Goal: Information Seeking & Learning: Learn about a topic

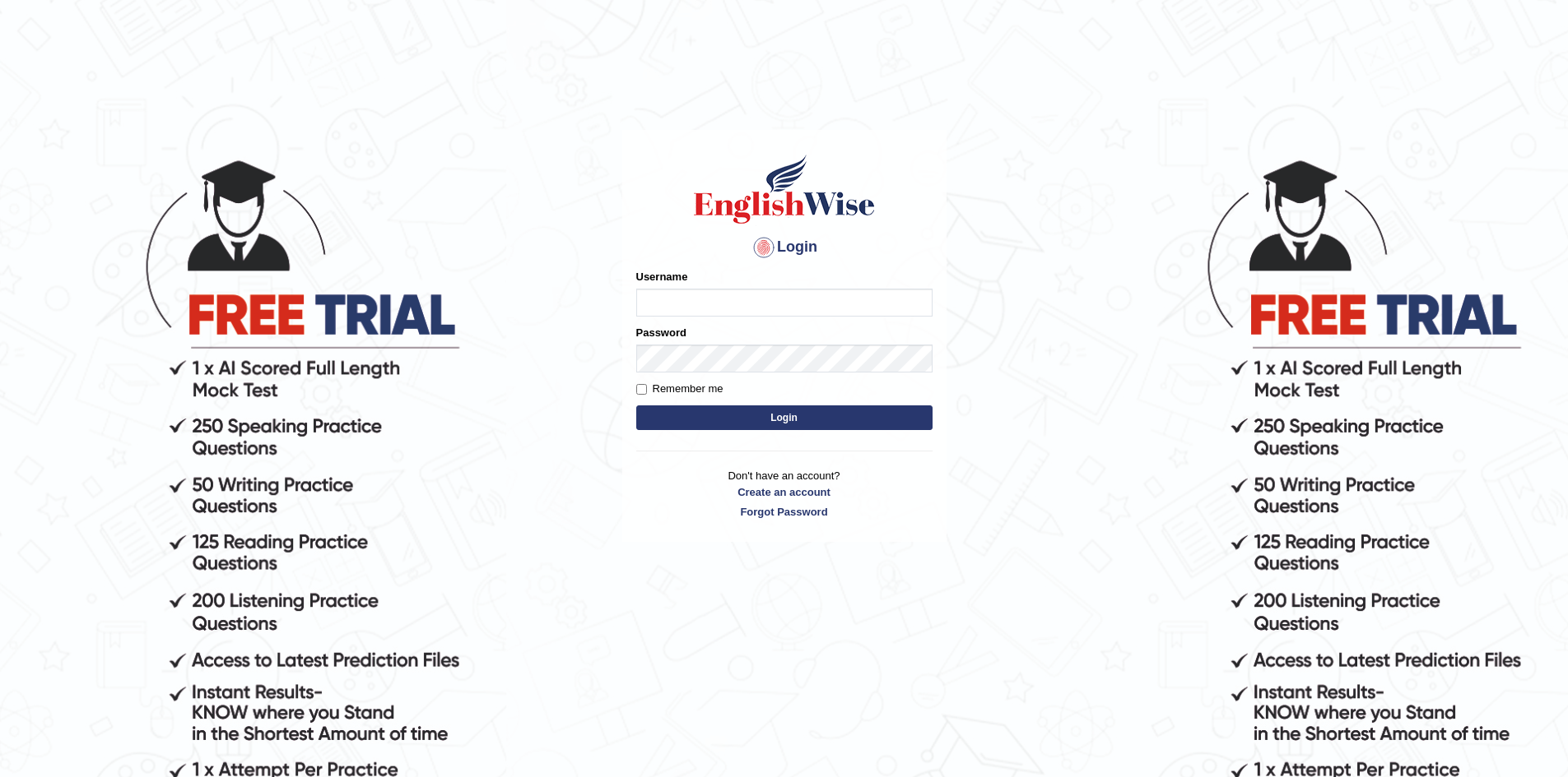
click at [694, 299] on input "Username" at bounding box center [784, 302] width 296 height 28
type input "VirajB"
click at [775, 417] on button "Login" at bounding box center [784, 418] width 296 height 25
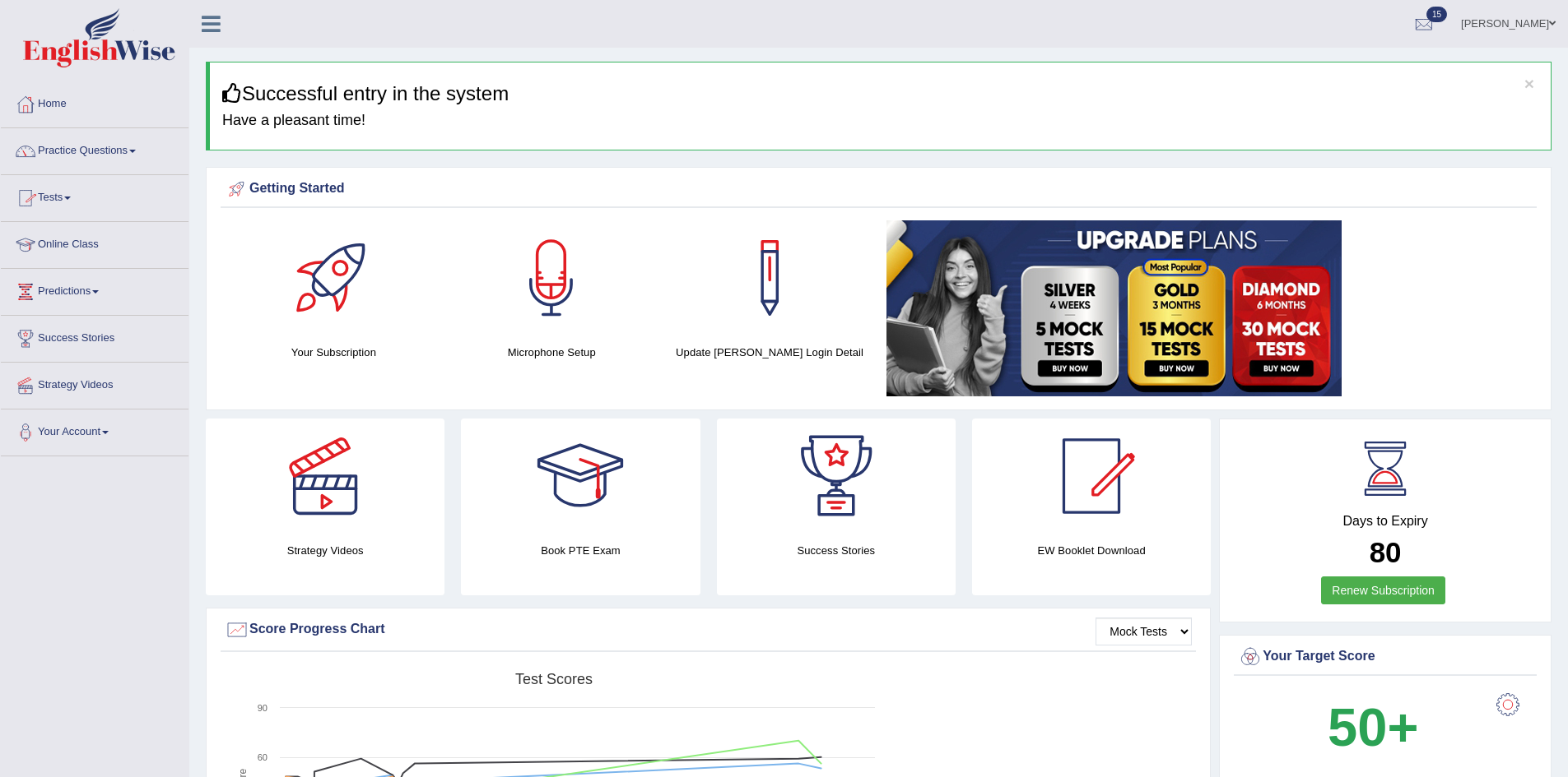
click at [58, 198] on link "Tests" at bounding box center [94, 196] width 187 height 41
click at [75, 147] on link "Practice Questions" at bounding box center [94, 149] width 187 height 41
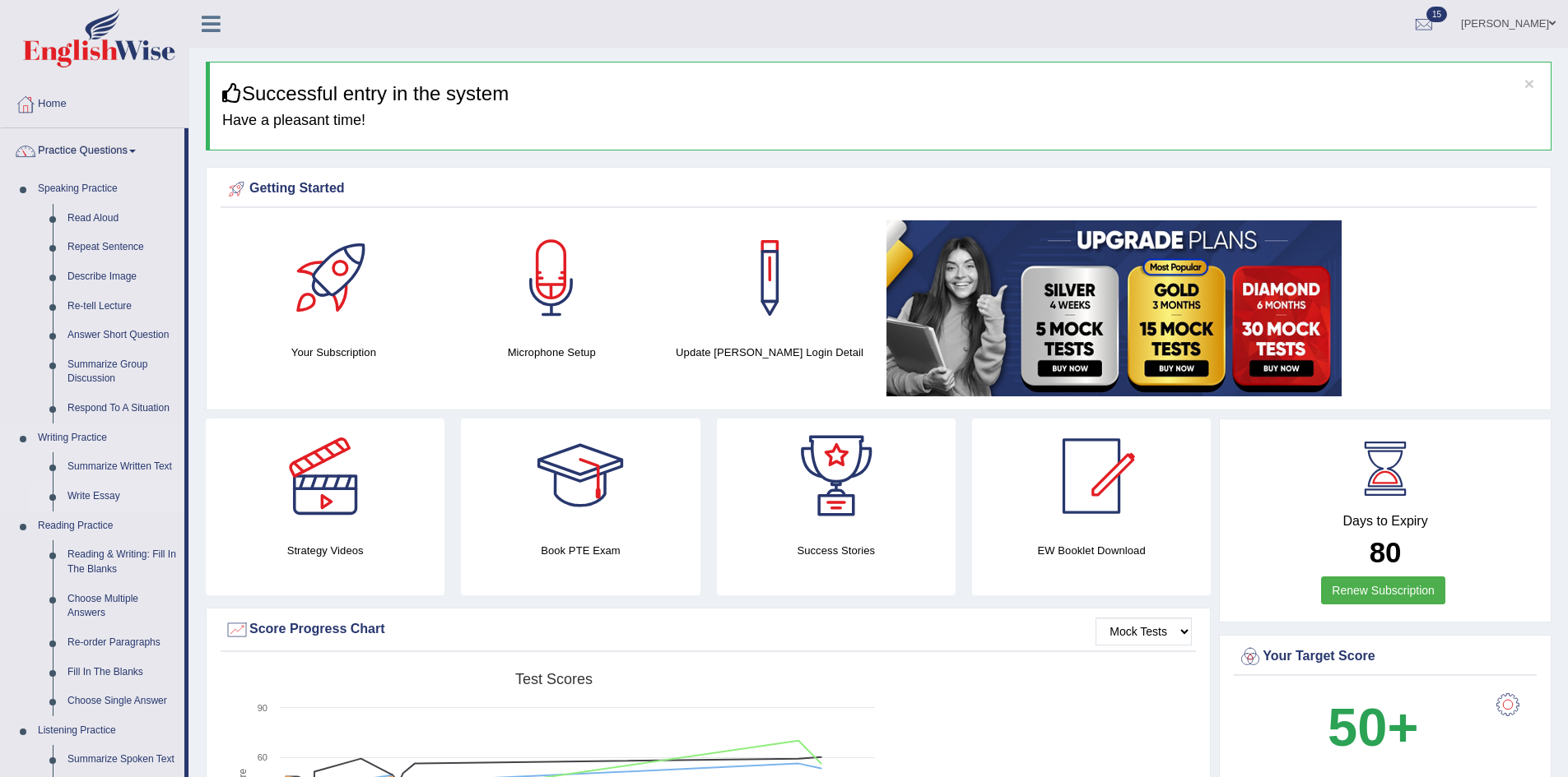
click at [108, 500] on link "Write Essay" at bounding box center [121, 496] width 124 height 29
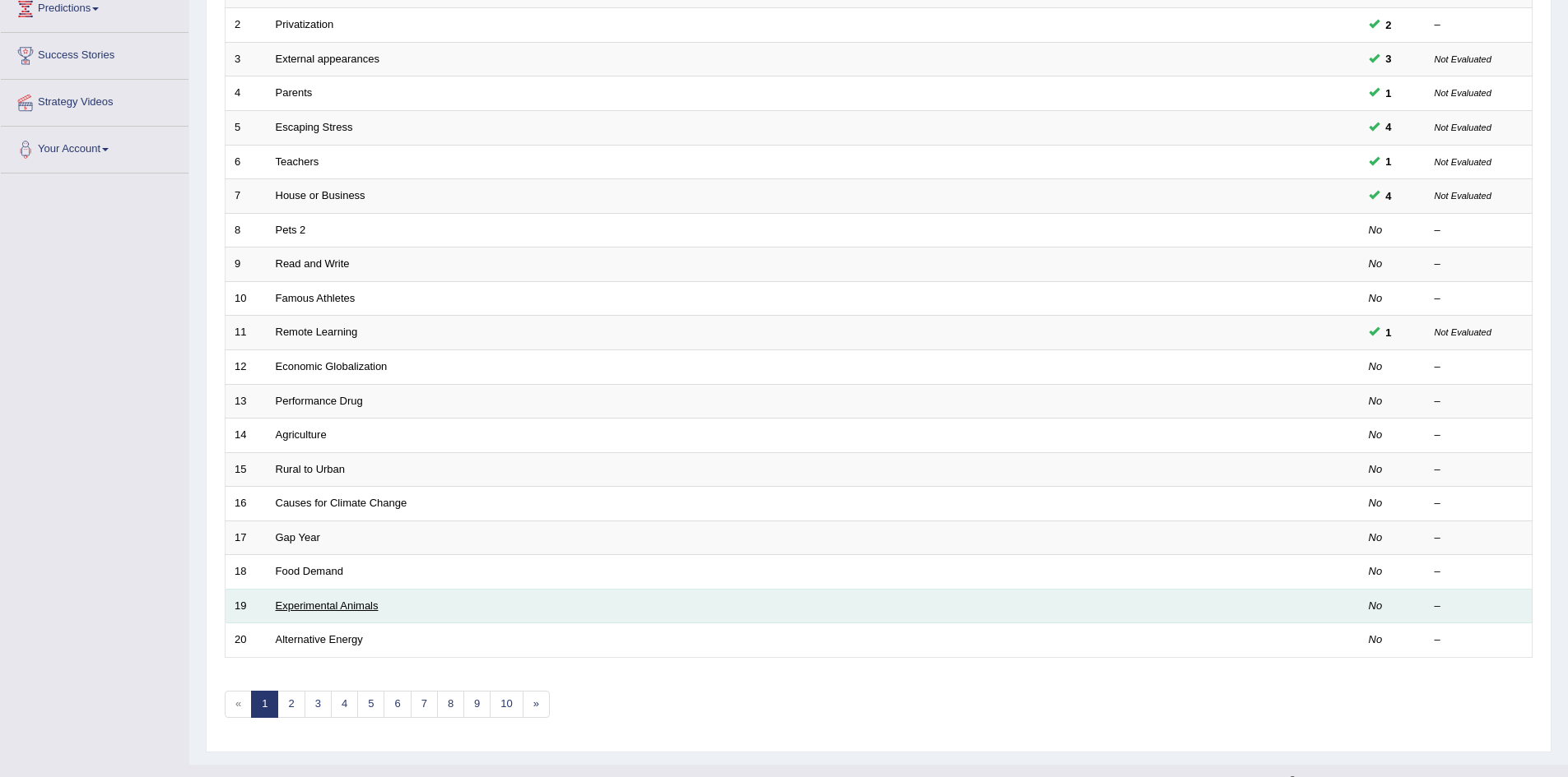
scroll to position [312, 0]
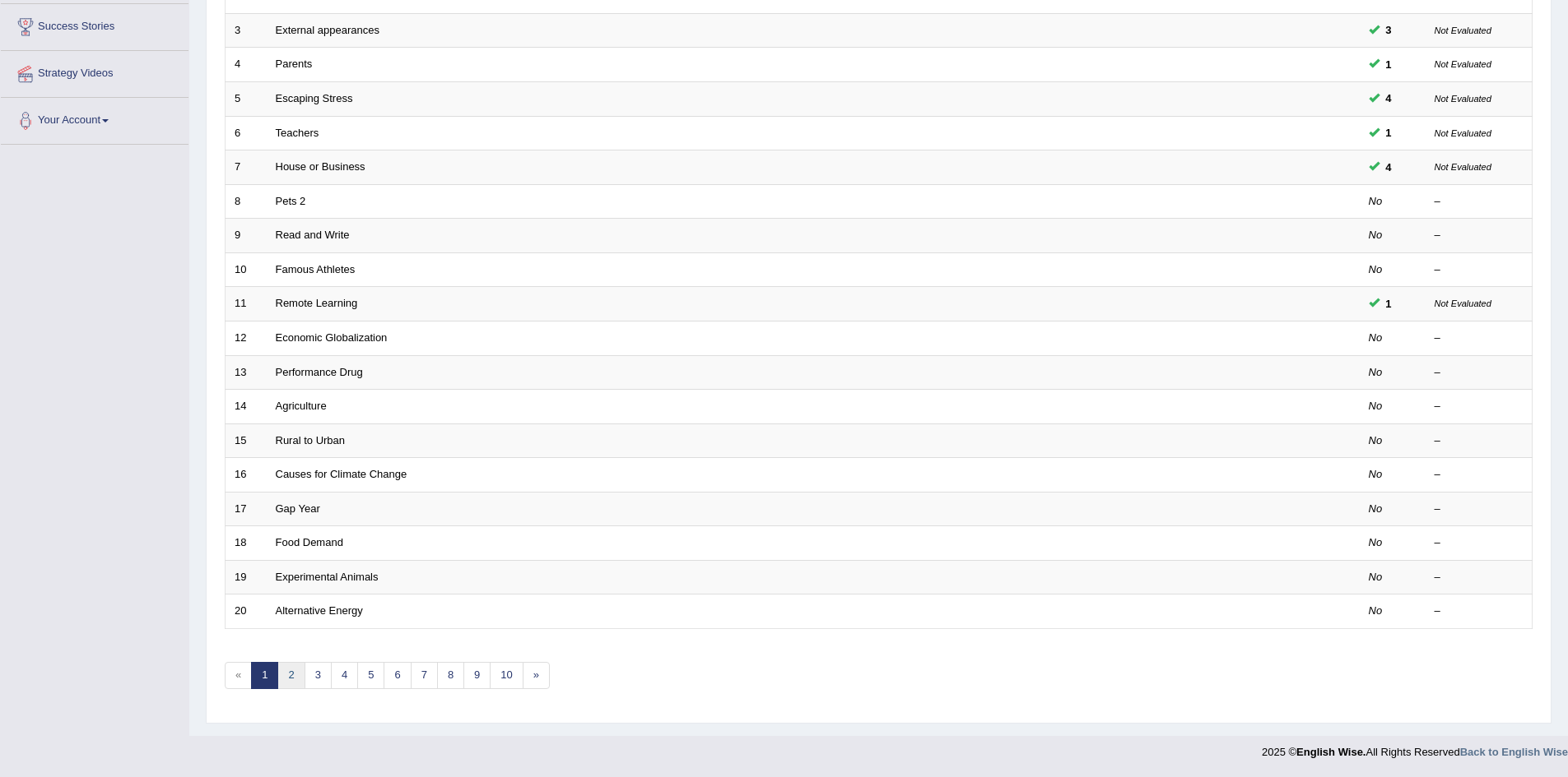
click at [289, 679] on link "2" at bounding box center [291, 675] width 27 height 27
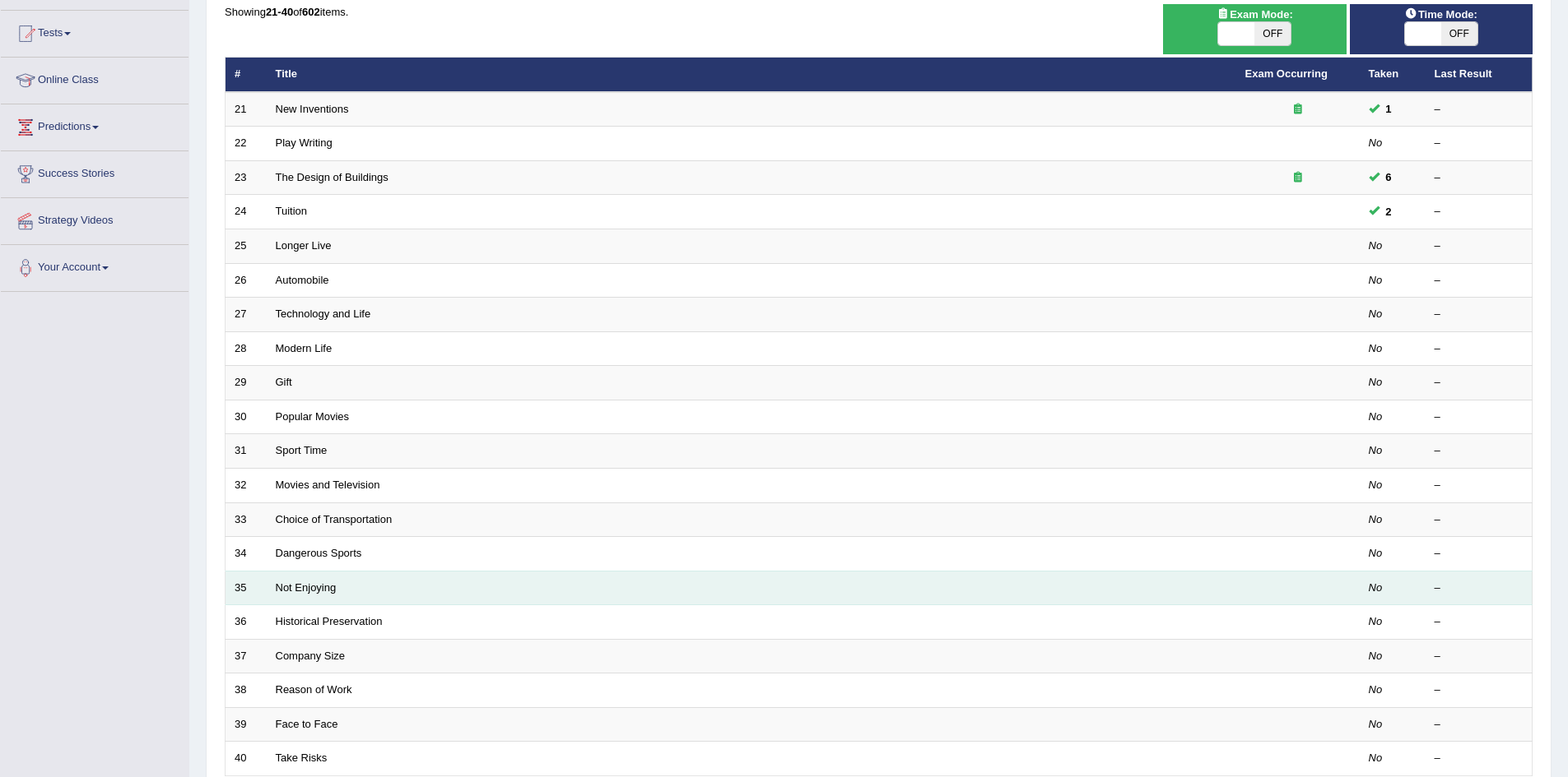
scroll to position [247, 0]
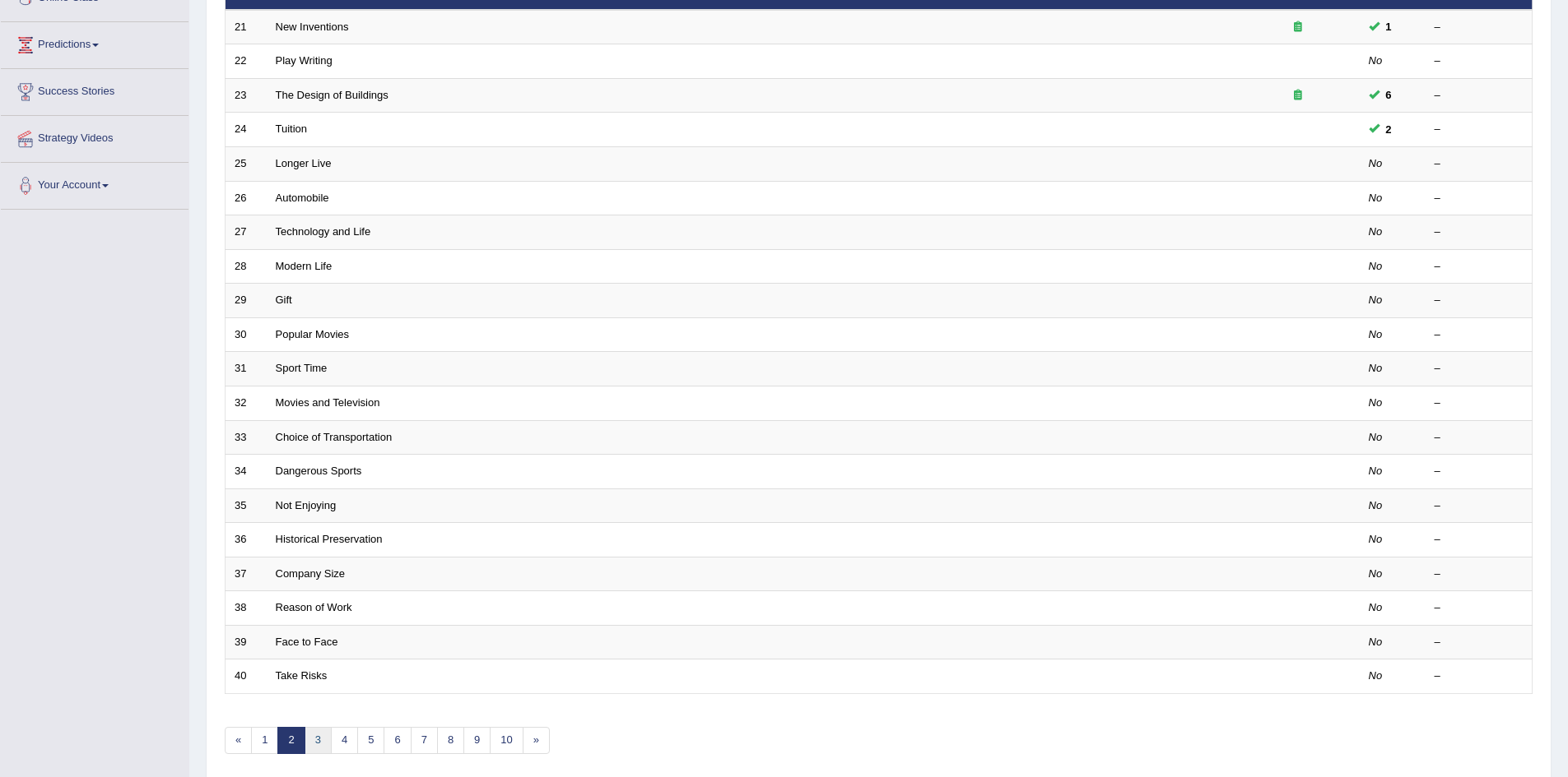
click at [322, 739] on link "3" at bounding box center [318, 740] width 27 height 27
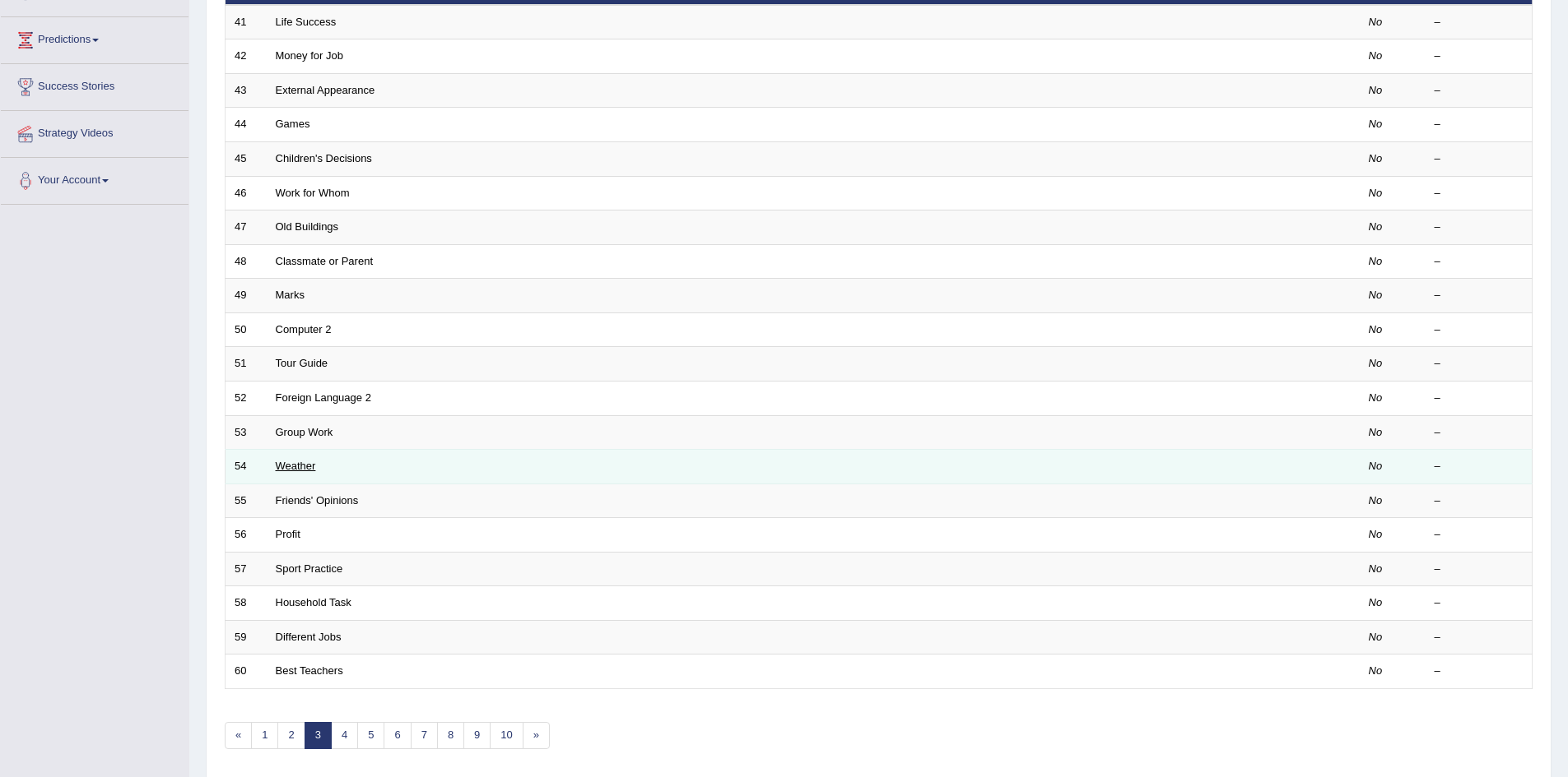
scroll to position [312, 0]
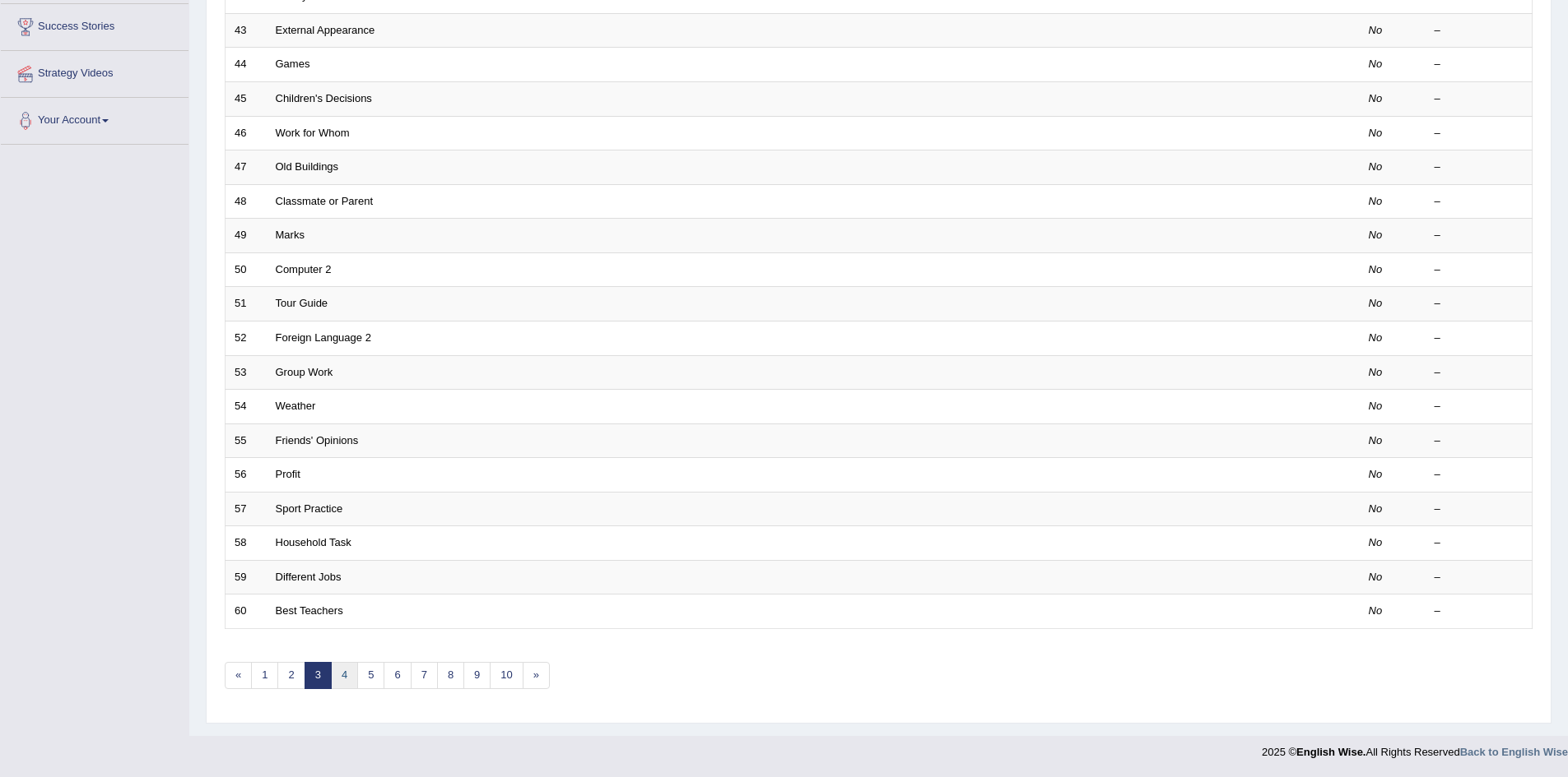
click at [348, 680] on link "4" at bounding box center [344, 675] width 27 height 27
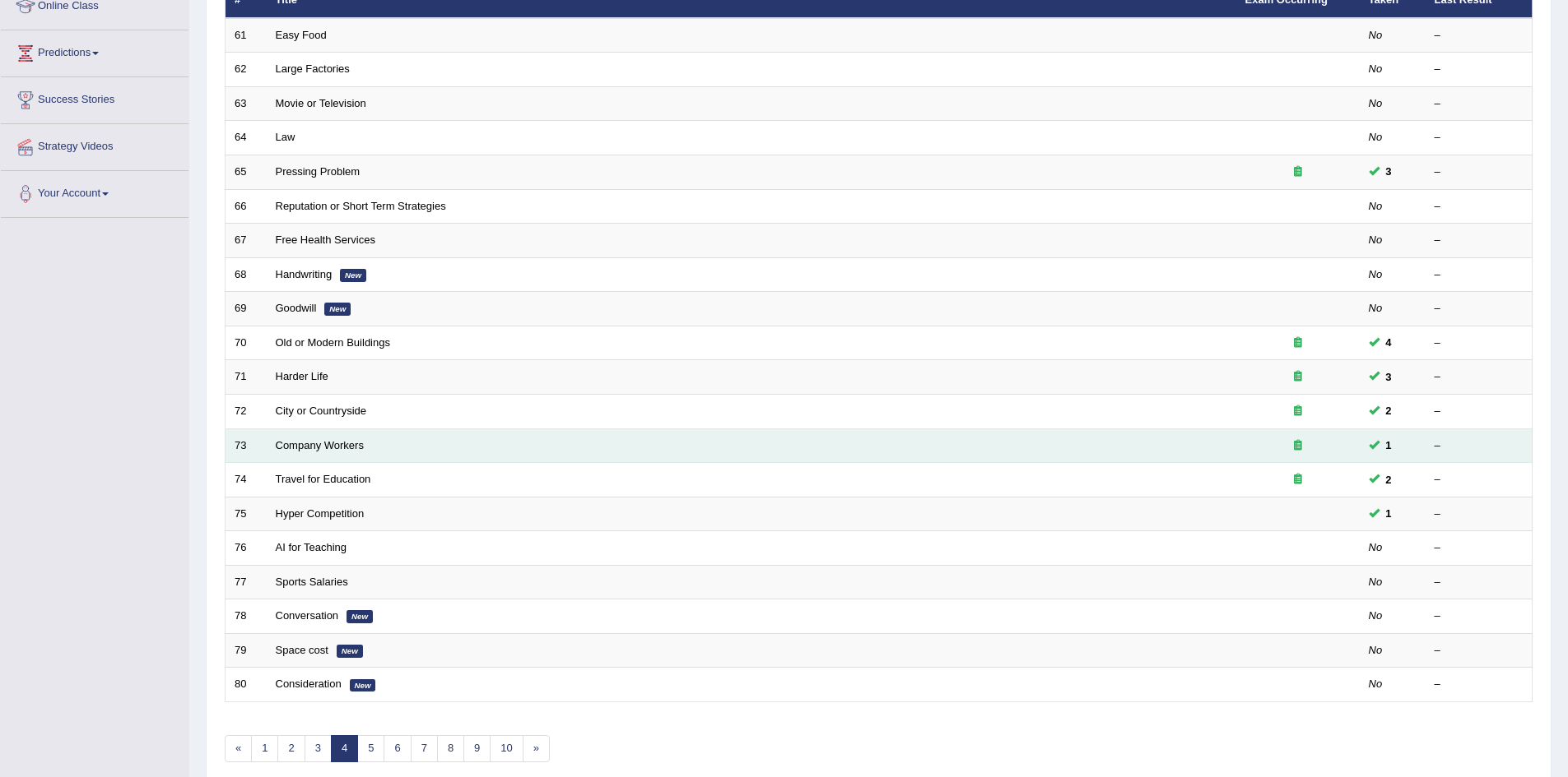
scroll to position [247, 0]
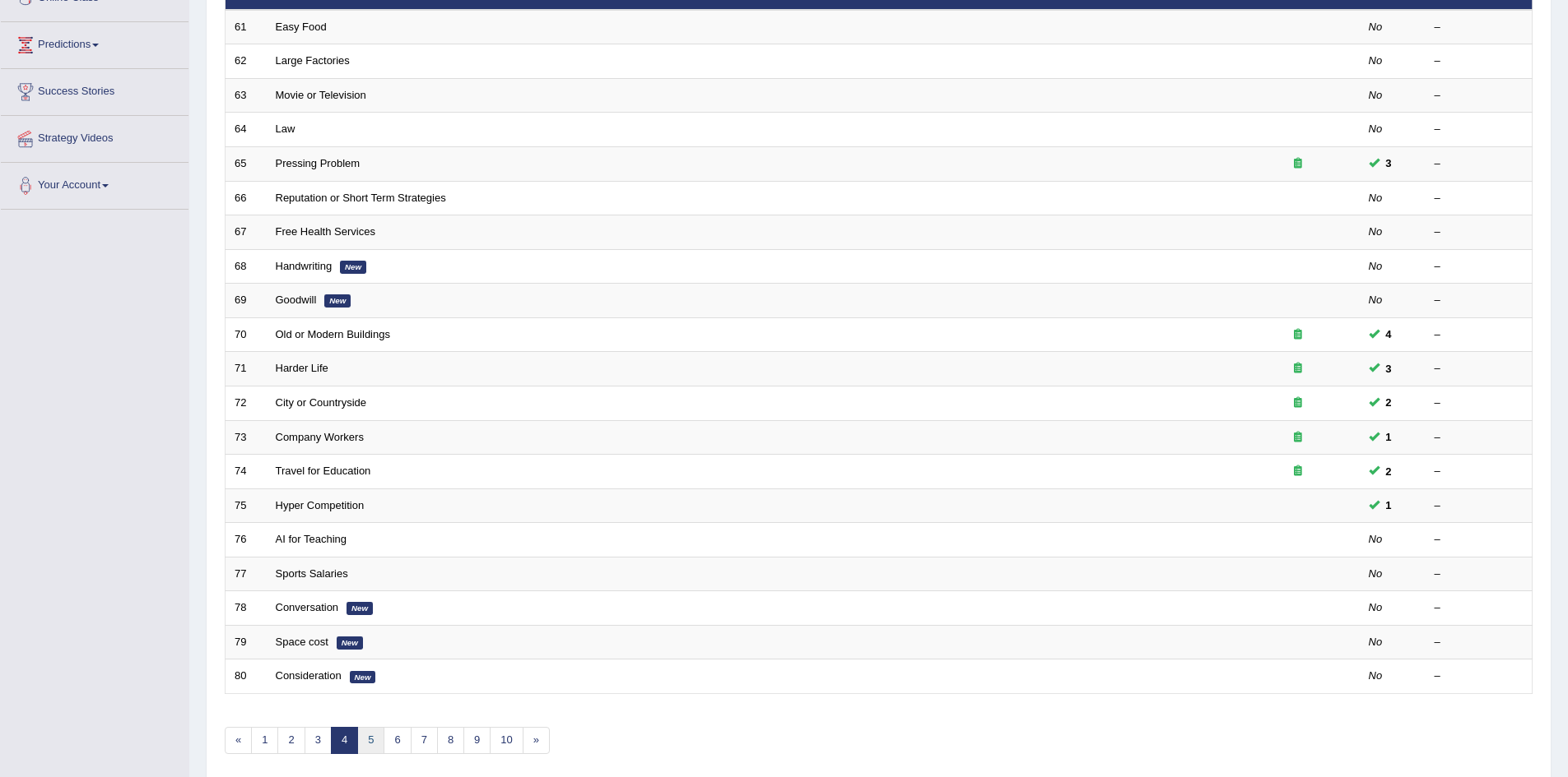
click at [374, 736] on link "5" at bounding box center [371, 740] width 27 height 27
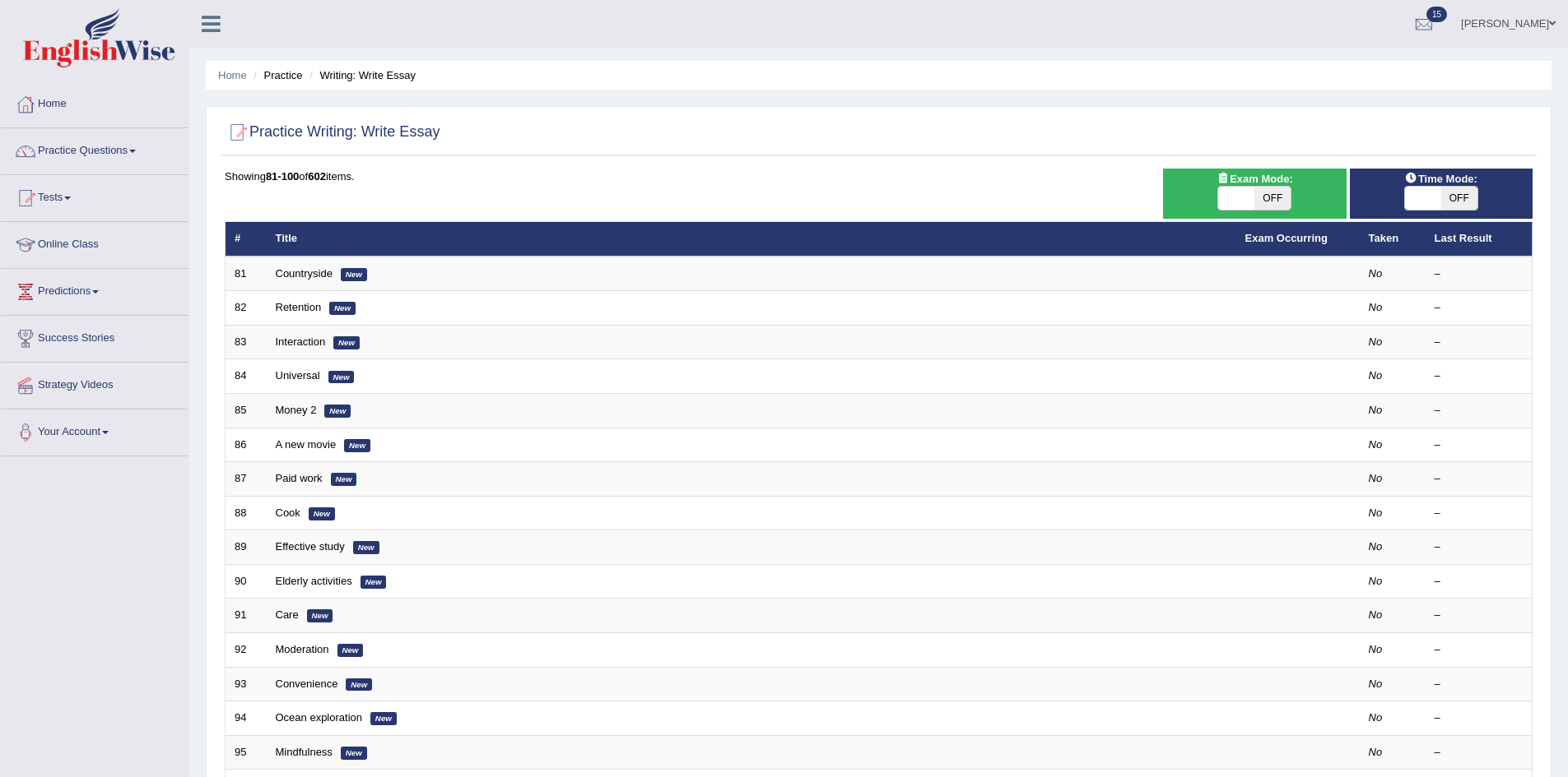
click at [1273, 201] on span "OFF" at bounding box center [1272, 199] width 37 height 23
checkbox input "true"
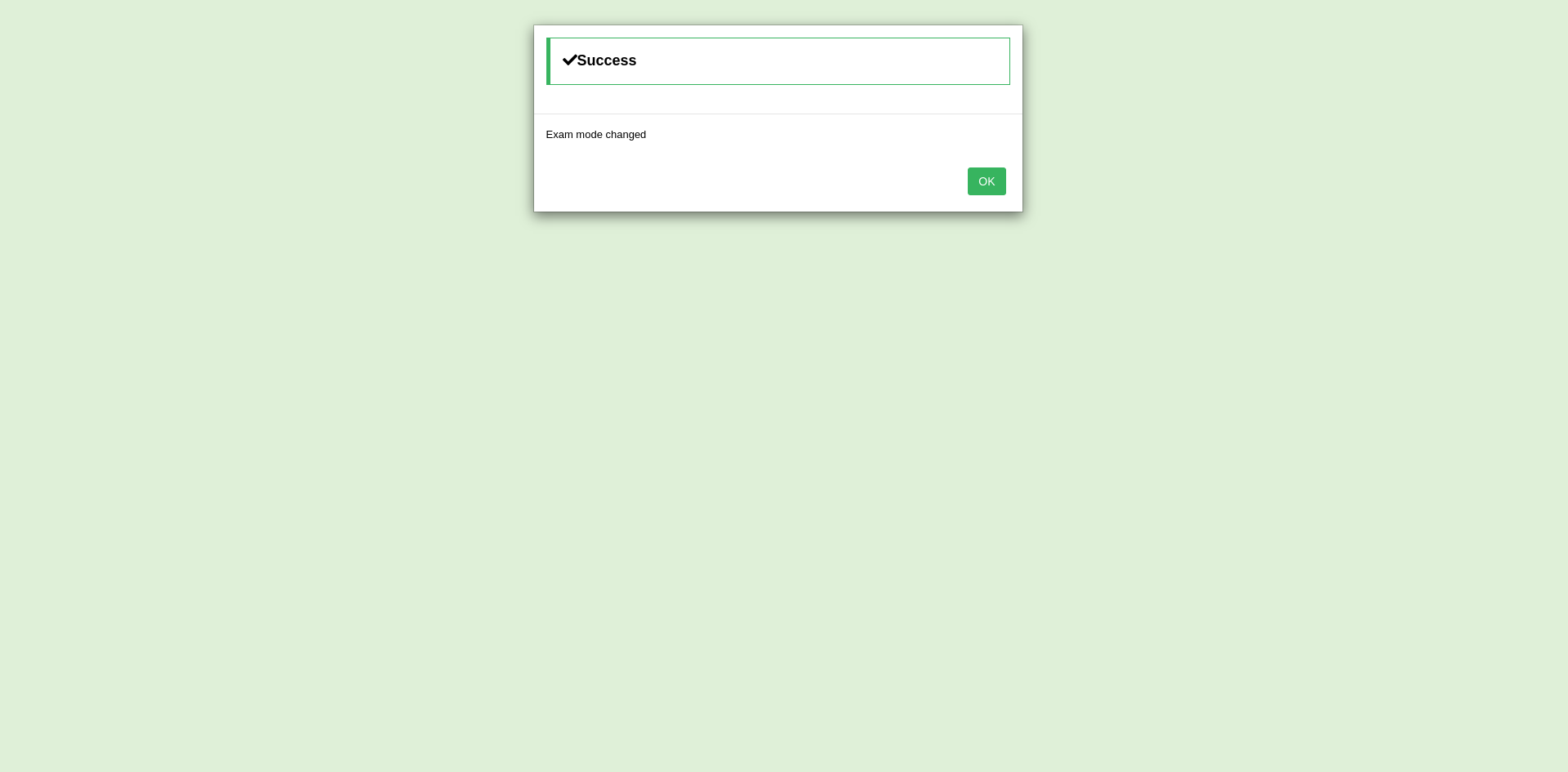
click at [984, 185] on button "OK" at bounding box center [987, 181] width 37 height 27
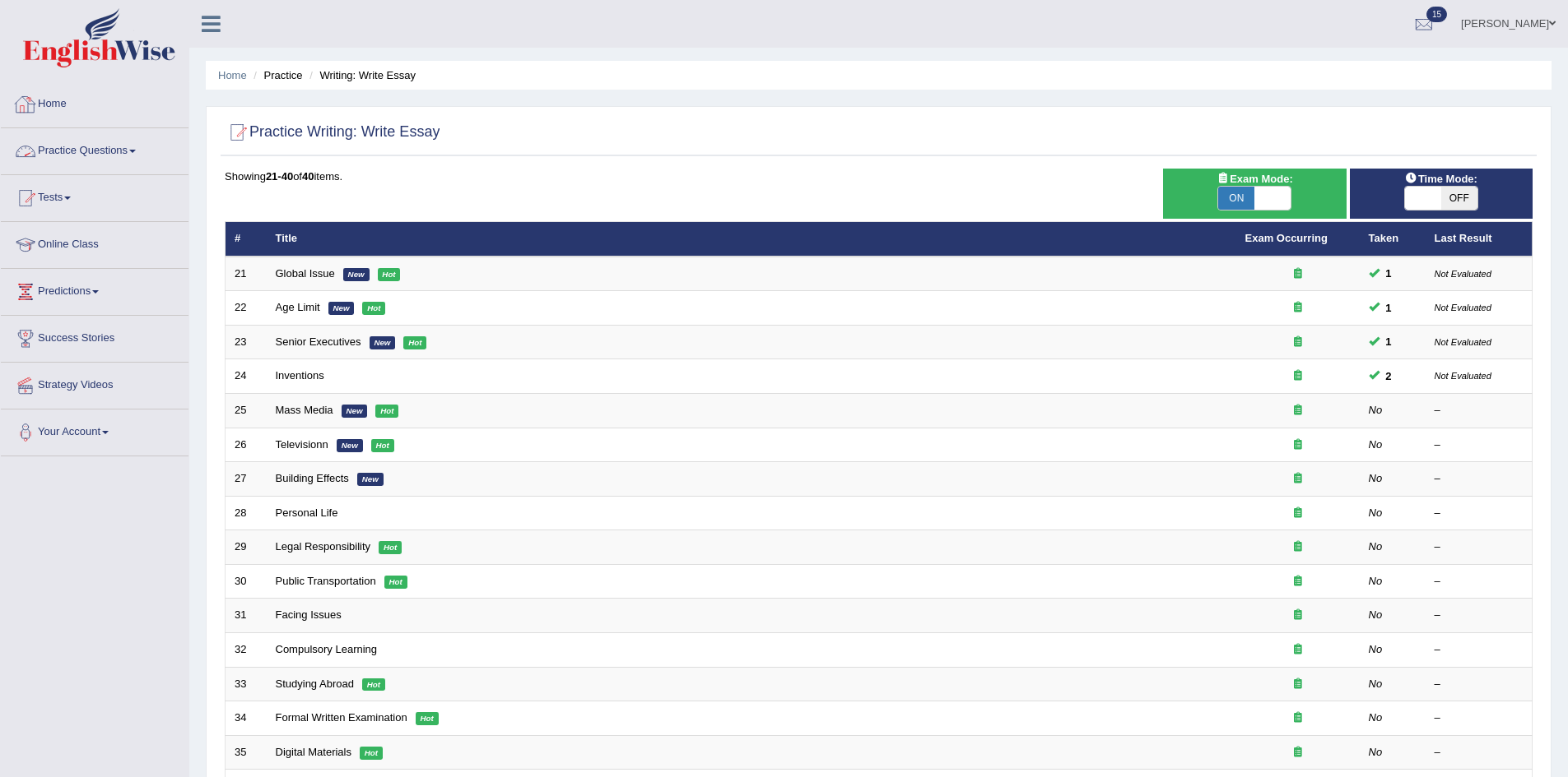
click at [69, 102] on link "Home" at bounding box center [94, 102] width 187 height 41
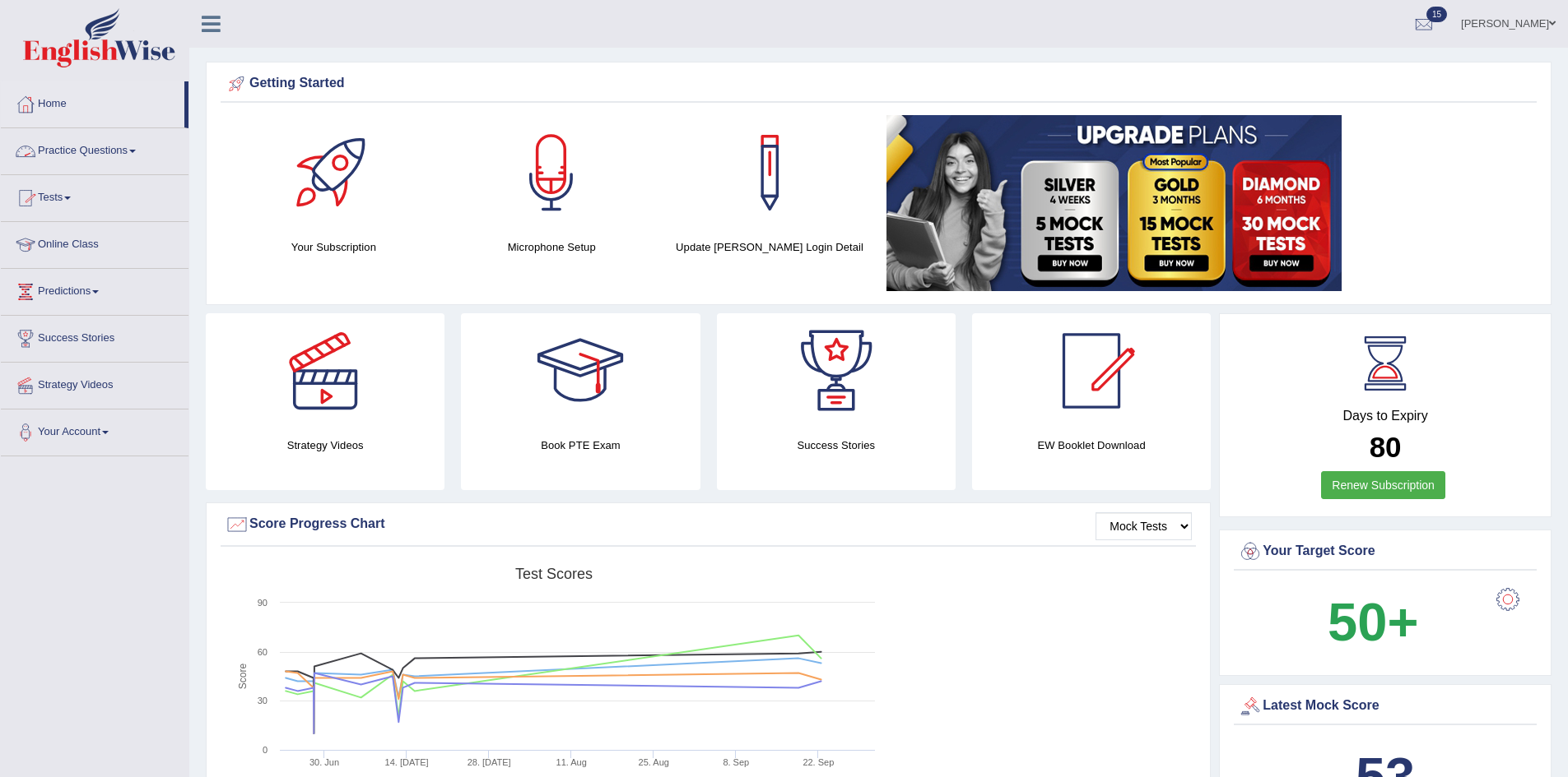
click at [80, 155] on link "Practice Questions" at bounding box center [94, 149] width 187 height 41
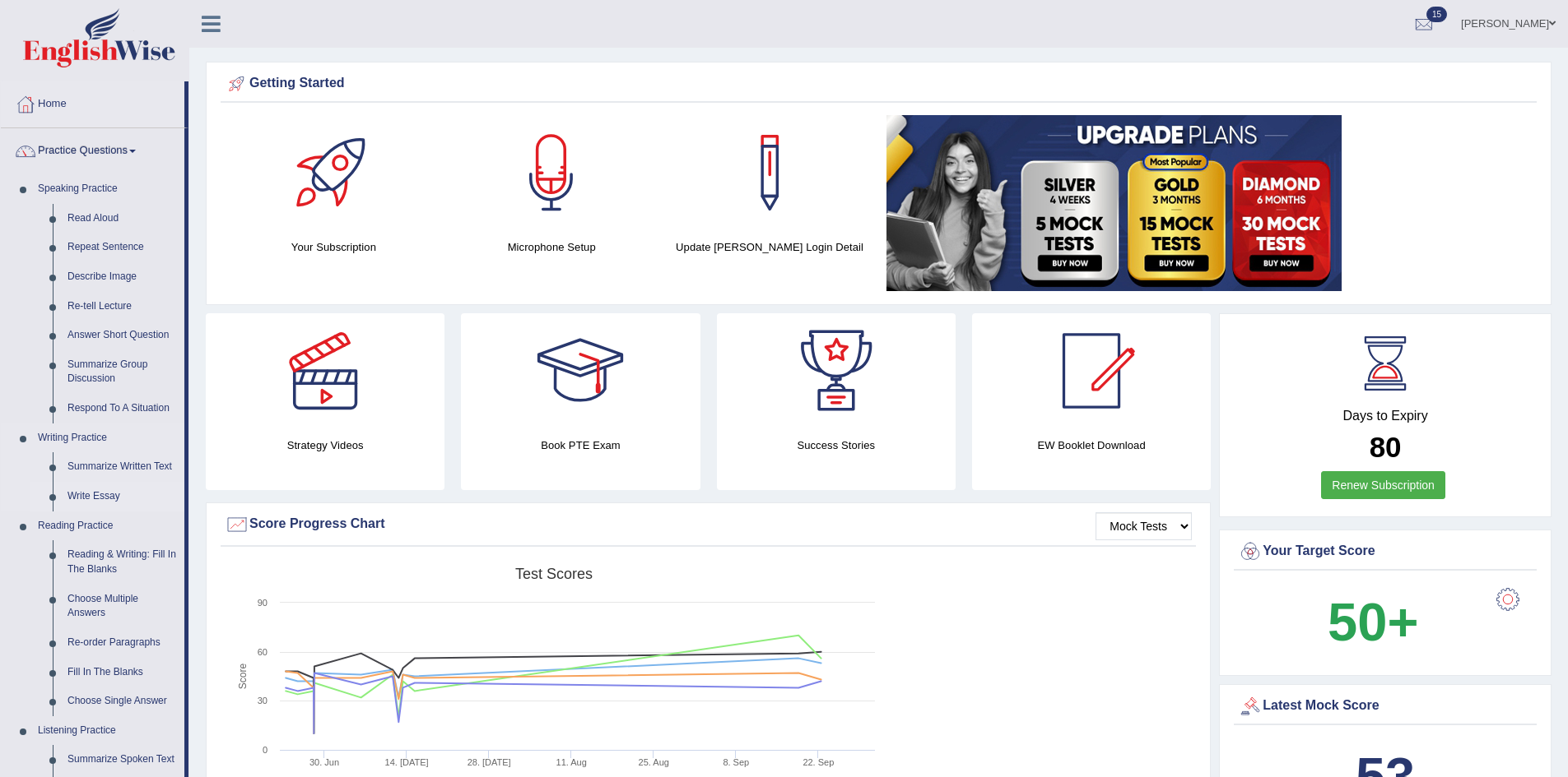
click at [97, 495] on link "Write Essay" at bounding box center [121, 496] width 124 height 29
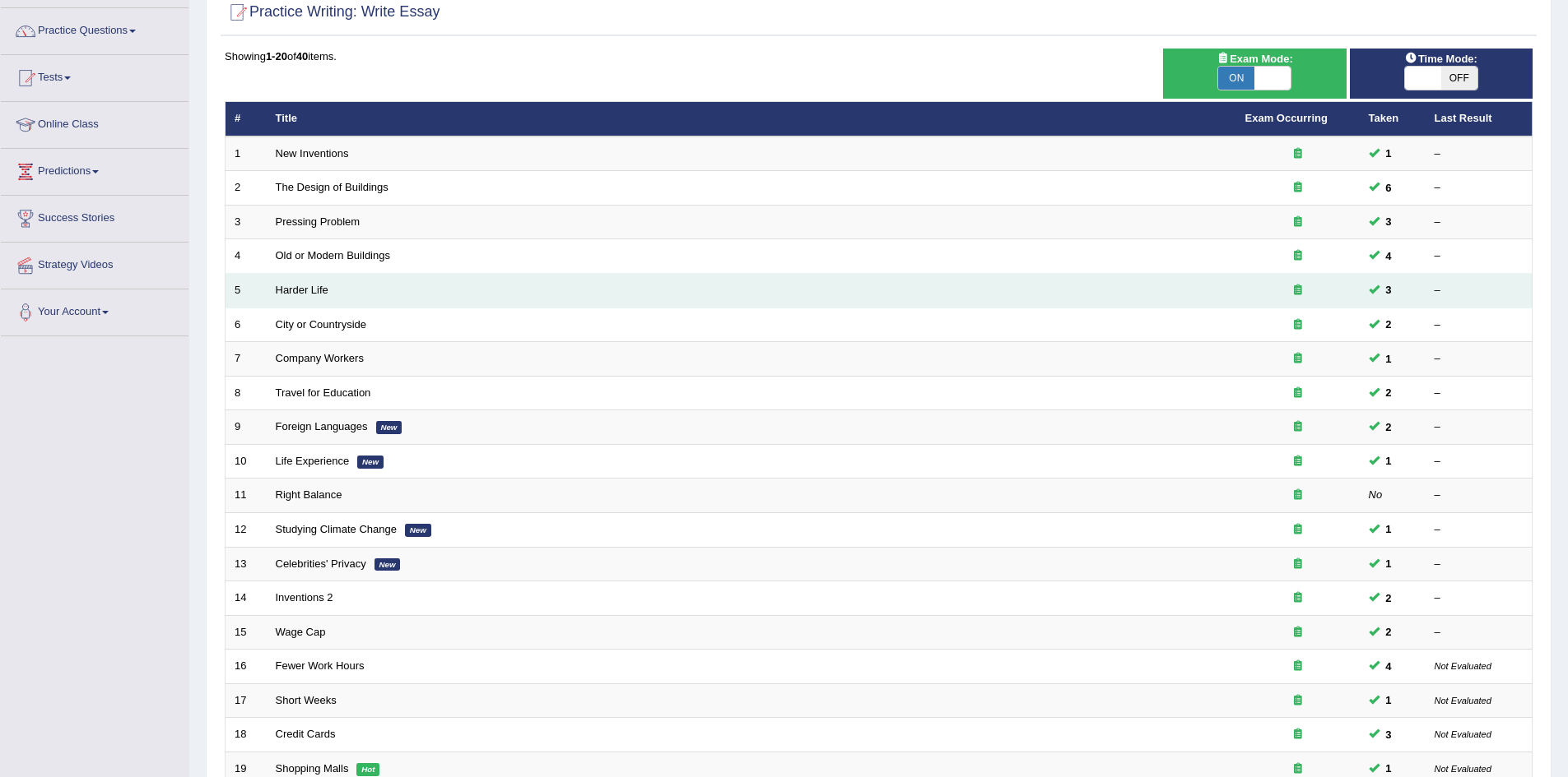
scroll to position [312, 0]
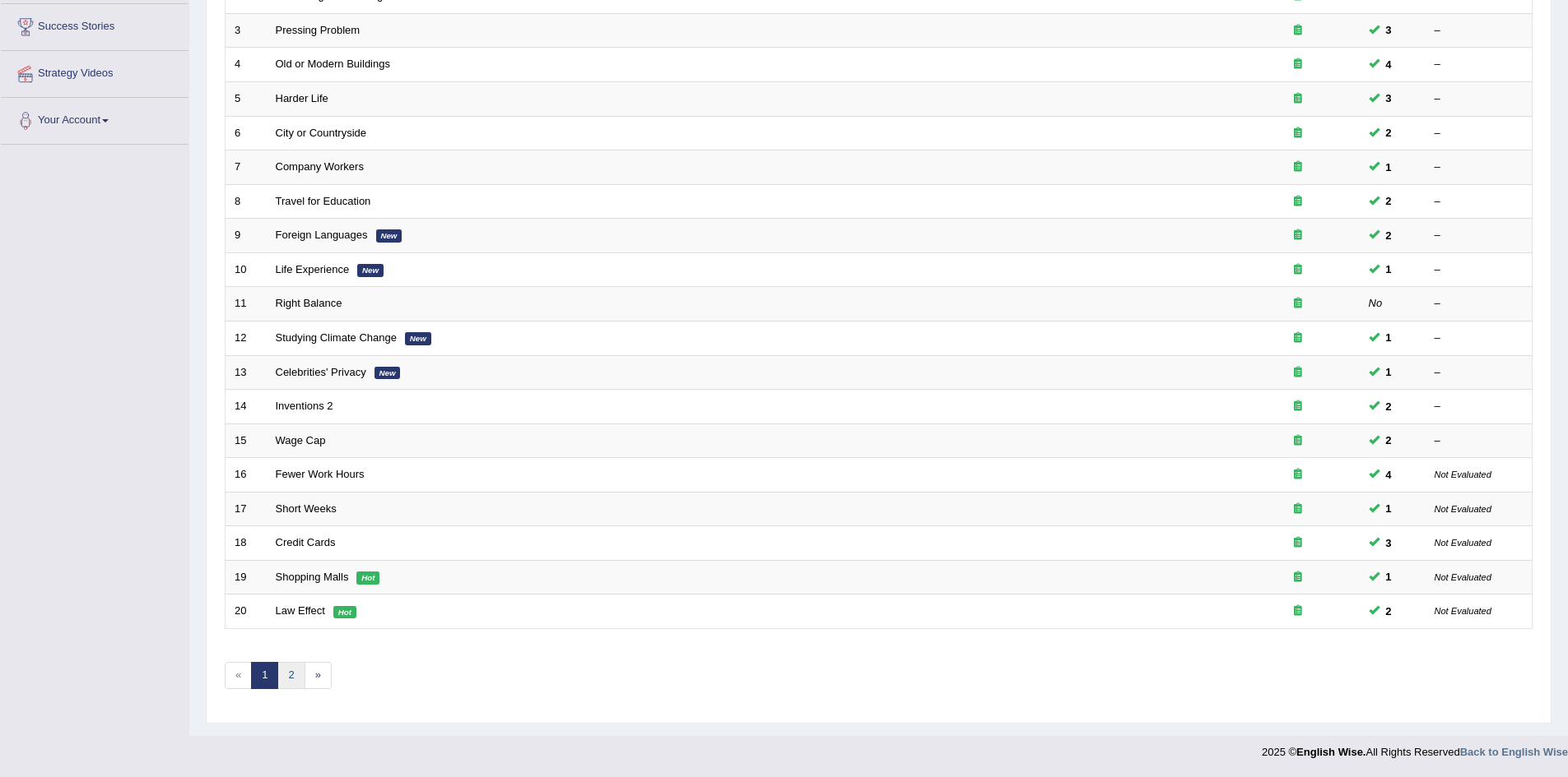
click at [293, 672] on link "2" at bounding box center [291, 675] width 27 height 27
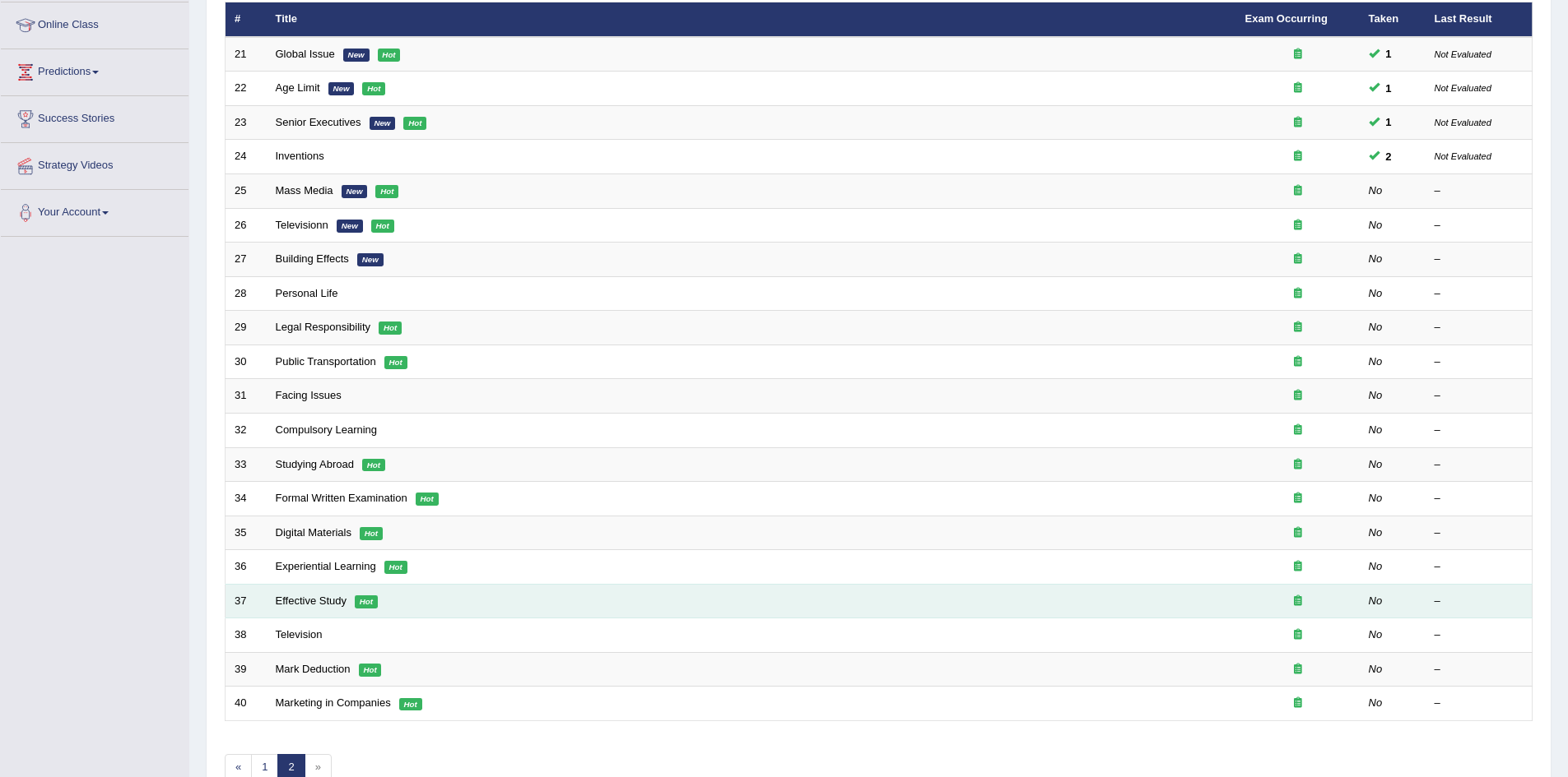
scroll to position [247, 0]
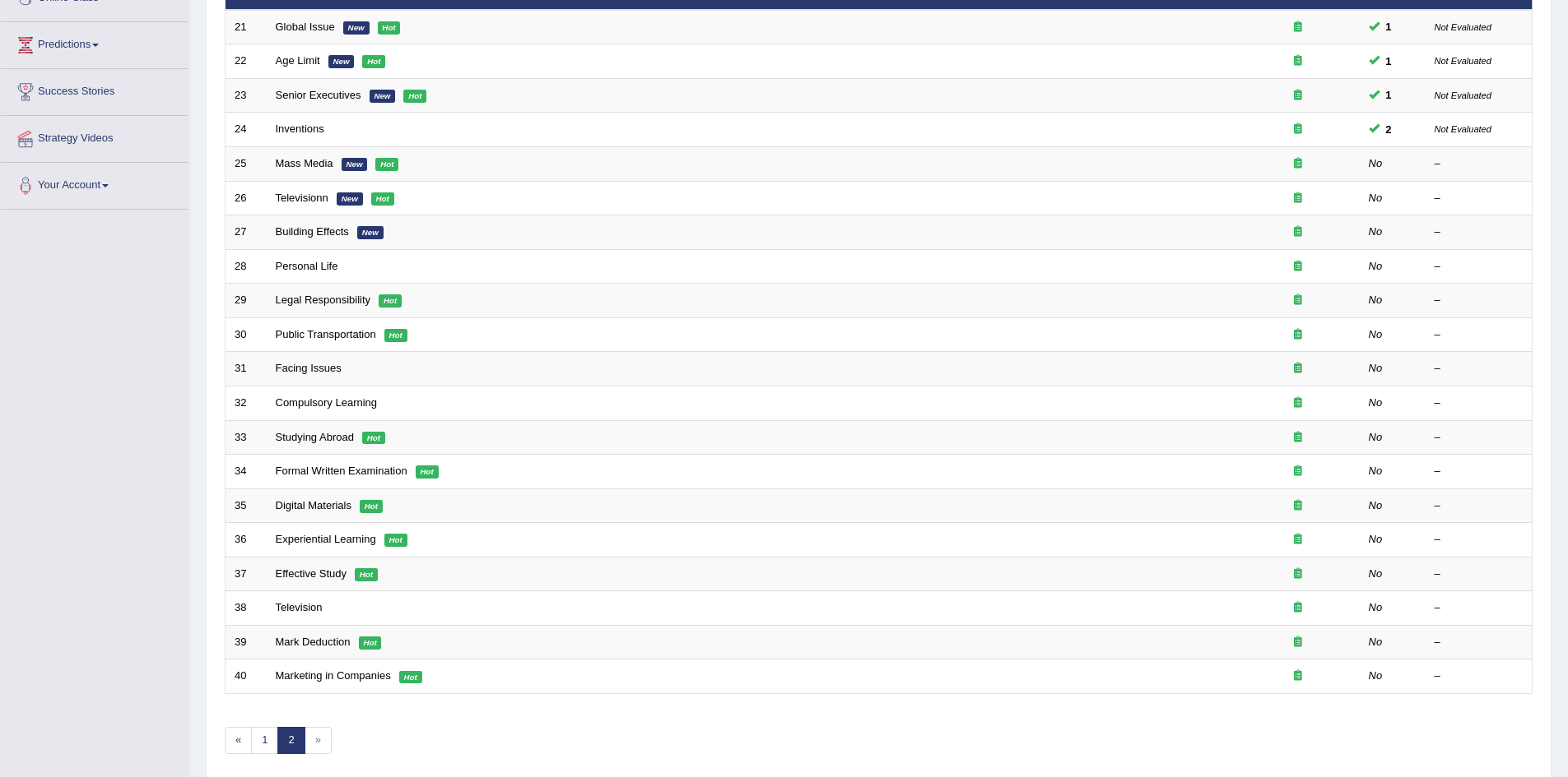
click at [324, 740] on span "»" at bounding box center [318, 740] width 27 height 27
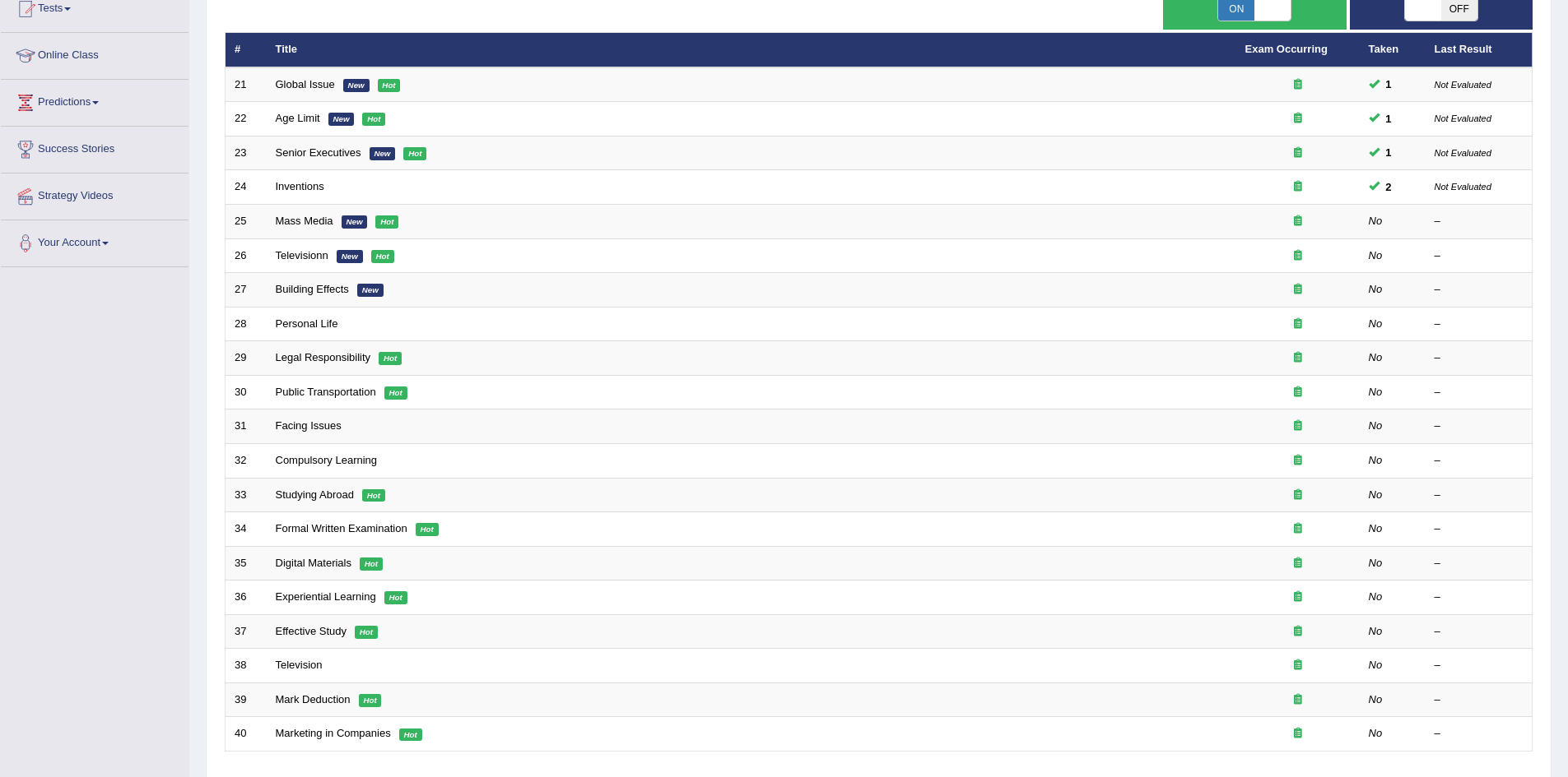
scroll to position [0, 0]
